Goal: Task Accomplishment & Management: Complete application form

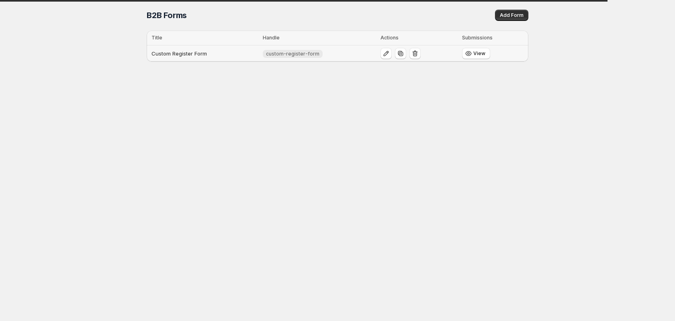
click at [192, 55] on td "Custom Register Form" at bounding box center [204, 53] width 114 height 16
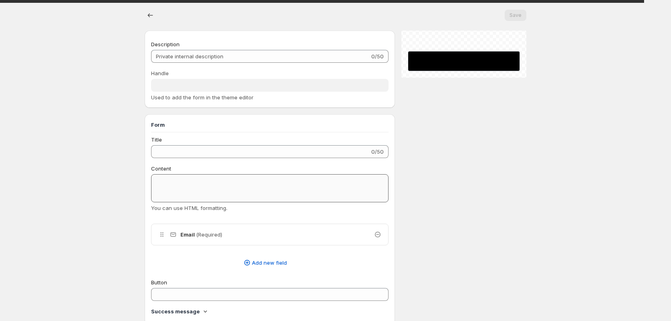
type input "Custom Register Form"
type input "custom-register-form"
type input "Register"
radio input "true"
checkbox input "true"
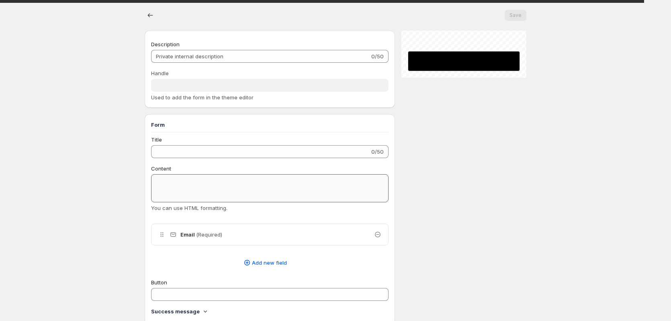
checkbox input "true"
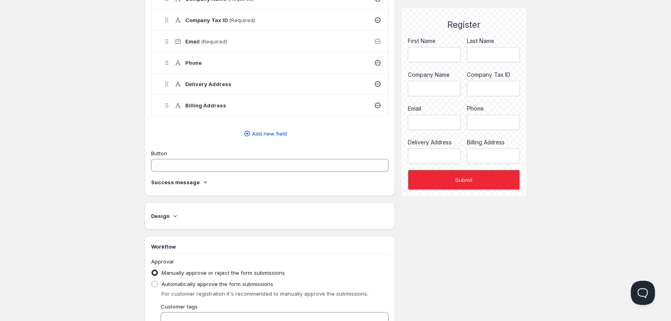
scroll to position [321, 0]
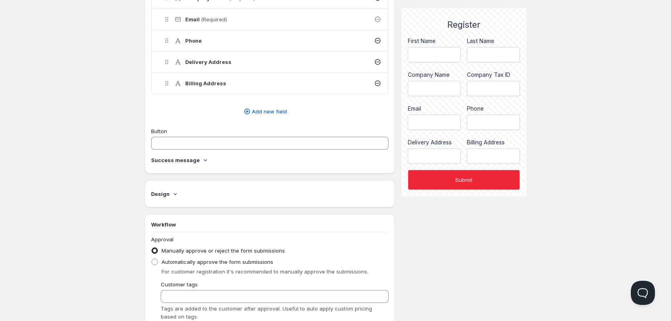
click at [202, 165] on div "Success message" at bounding box center [269, 161] width 237 height 11
click at [202, 160] on icon at bounding box center [205, 160] width 8 height 8
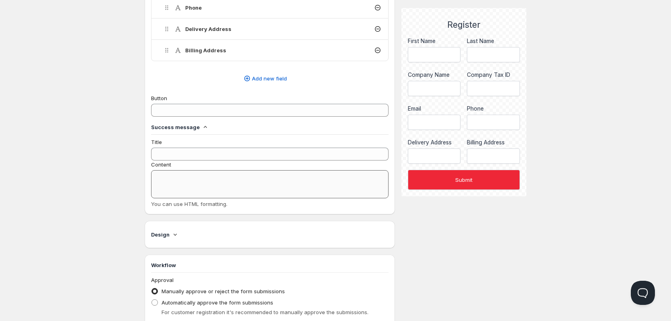
scroll to position [402, 0]
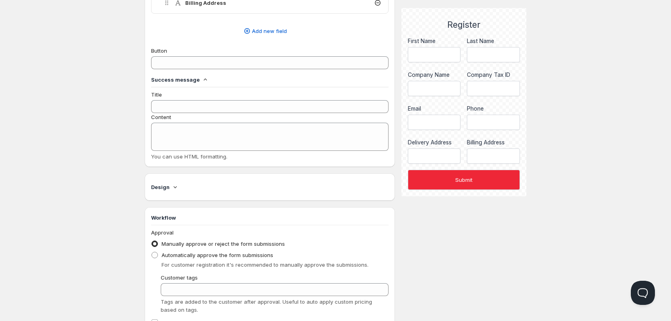
click at [180, 186] on div "Design" at bounding box center [269, 187] width 237 height 8
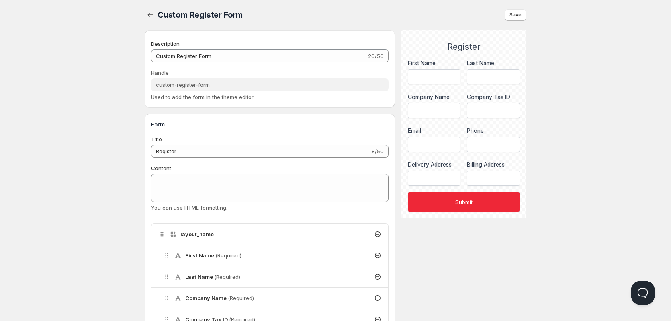
scroll to position [0, 0]
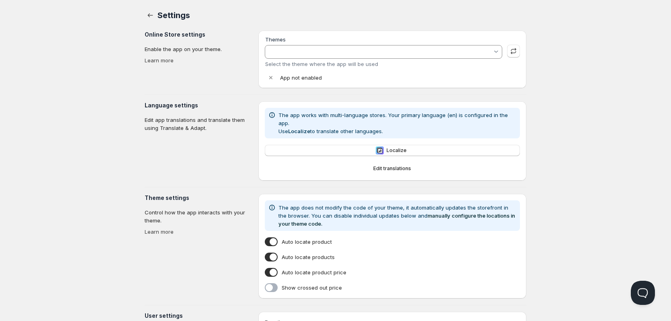
type input "Orqa E-Commerce 2.0"
